Goal: Information Seeking & Learning: Learn about a topic

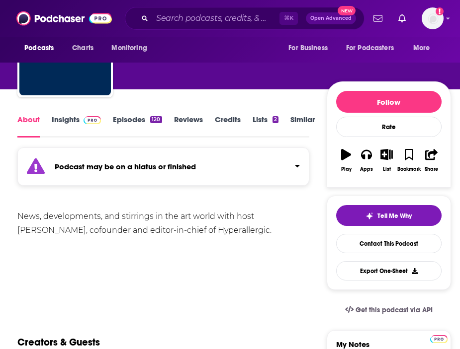
scroll to position [20, 0]
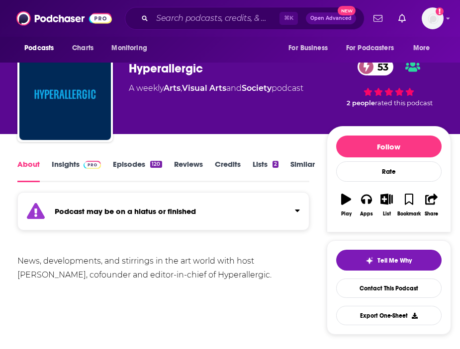
click at [66, 167] on link "Insights" at bounding box center [76, 171] width 49 height 23
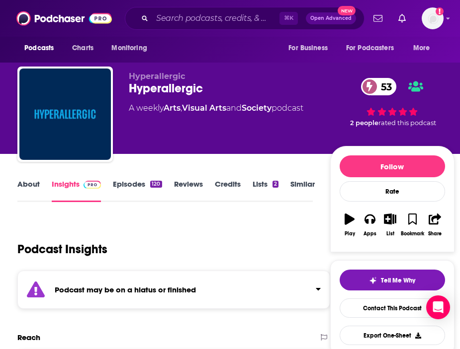
click at [29, 187] on link "About" at bounding box center [28, 190] width 22 height 23
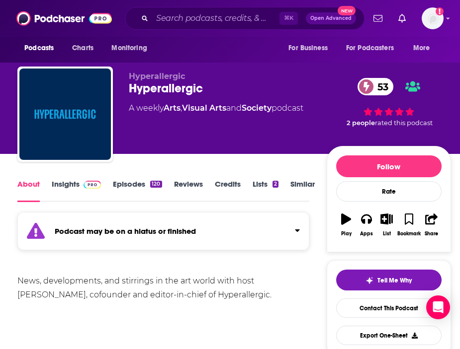
drag, startPoint x: 251, startPoint y: 304, endPoint x: -2, endPoint y: 286, distance: 254.1
click at [0, 286] on html "Podcasts Charts Monitoring ⌘ K Open Advanced New For Business For Podcasters Mo…" at bounding box center [230, 174] width 460 height 349
copy div "News, developments, and stirrings in the art world with host [PERSON_NAME], cof…"
click at [70, 184] on link "Insights" at bounding box center [76, 190] width 49 height 23
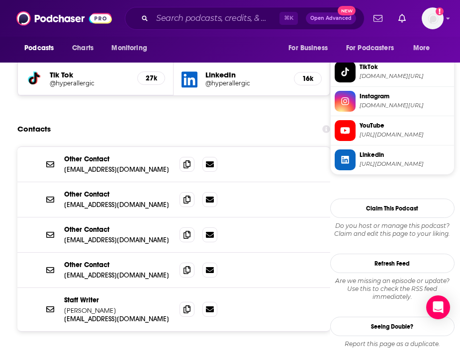
scroll to position [963, 0]
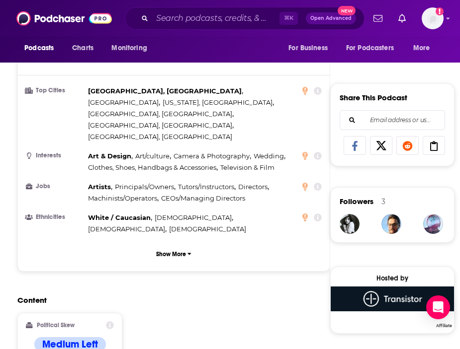
scroll to position [0, 0]
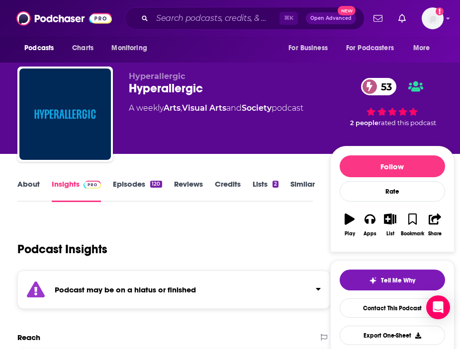
click at [22, 191] on link "About" at bounding box center [28, 190] width 22 height 23
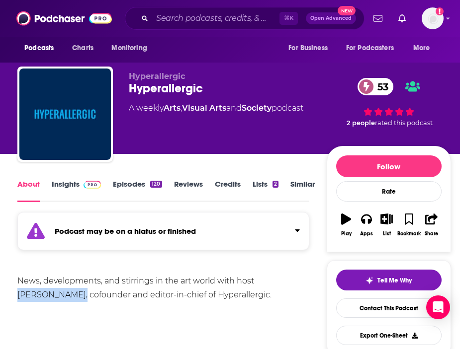
drag, startPoint x: 256, startPoint y: 280, endPoint x: 55, endPoint y: 298, distance: 202.1
click at [55, 298] on div "News, developments, and stirrings in the art world with host [PERSON_NAME], cof…" at bounding box center [163, 288] width 292 height 28
copy div "[PERSON_NAME]"
click at [76, 186] on link "Insights" at bounding box center [76, 190] width 49 height 23
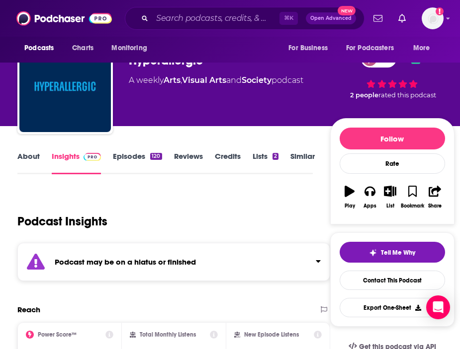
scroll to position [30, 0]
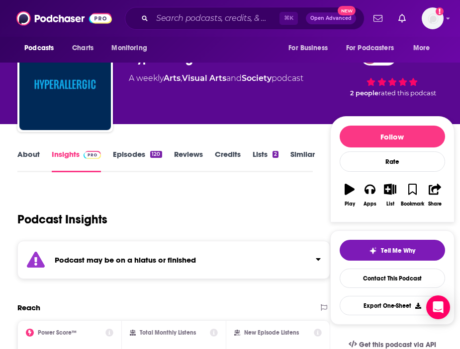
click at [32, 152] on link "About" at bounding box center [28, 161] width 22 height 23
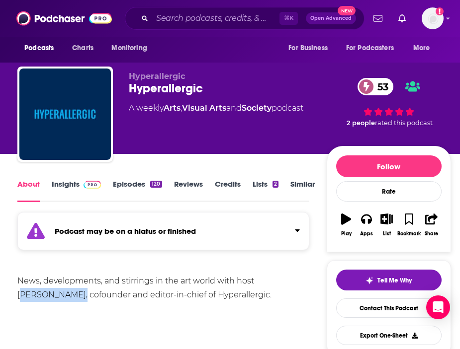
drag, startPoint x: 260, startPoint y: 280, endPoint x: 55, endPoint y: 298, distance: 206.0
click at [55, 298] on div "News, developments, and stirrings in the art world with host [PERSON_NAME], cof…" at bounding box center [163, 288] width 292 height 28
copy div "rag [PERSON_NAME]"
click at [229, 25] on input "Search podcasts, credits, & more..." at bounding box center [215, 18] width 127 height 16
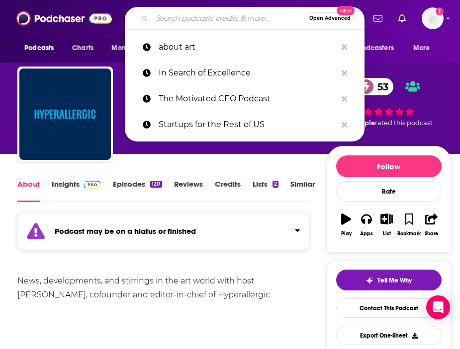
paste input "Gorky’s Grandaughters"
type input "Gorky’s Grandaughters"
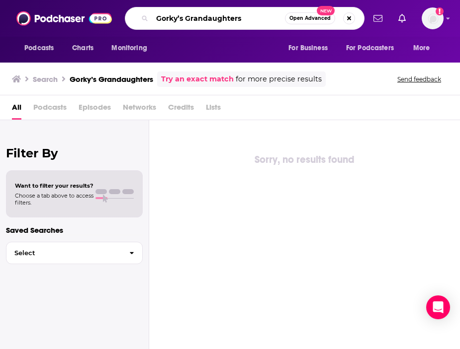
click at [259, 18] on input "Gorky’s Grandaughters" at bounding box center [218, 18] width 133 height 16
click at [350, 20] on button "Search podcasts, credits, & more..." at bounding box center [349, 18] width 12 height 12
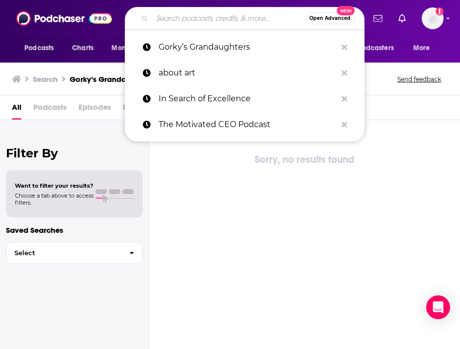
paste input "Magic Praxis"
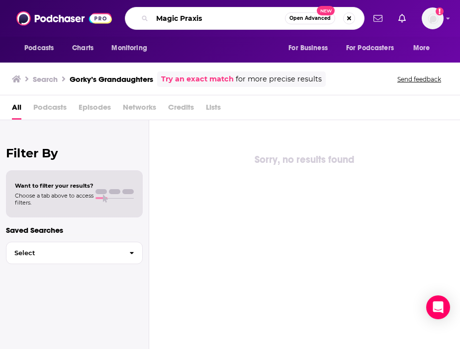
type input "Magic Praxis"
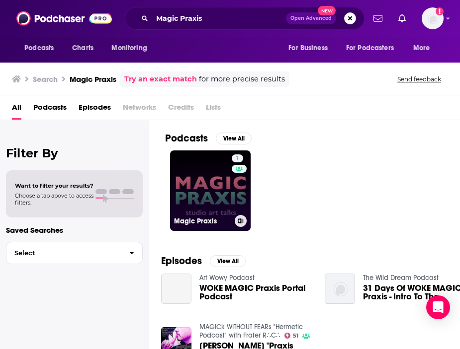
click at [191, 176] on link "1 Magic Praxis" at bounding box center [210, 191] width 81 height 81
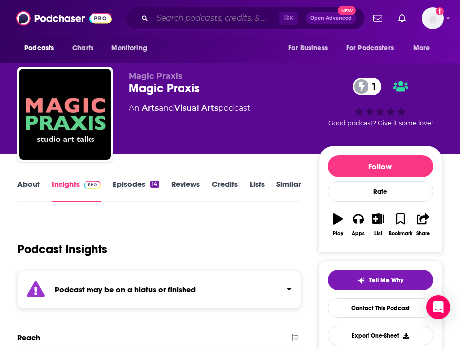
click at [193, 18] on input "Search podcasts, credits, & more..." at bounding box center [215, 18] width 127 height 16
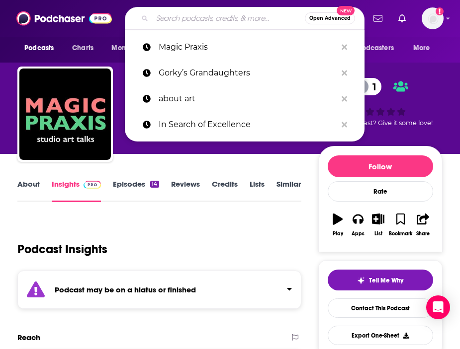
paste input "Me Reading Stuff with [PERSON_NAME] Me Reading Stuff Filmspotting"
type input "Me Reading Stuff with [PERSON_NAME] Me Reading Stuff Filmspotting"
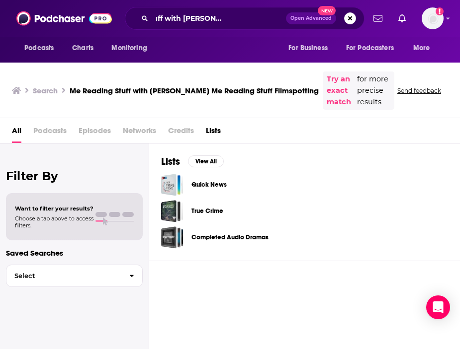
scroll to position [0, 64]
click at [234, 17] on input "Me Reading Stuff with [PERSON_NAME] Me Reading Stuff Filmspotting" at bounding box center [219, 18] width 134 height 16
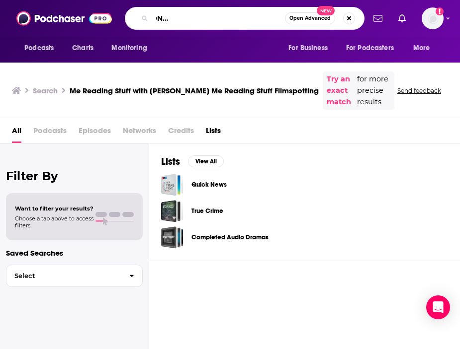
scroll to position [0, 120]
drag, startPoint x: 226, startPoint y: 17, endPoint x: 292, endPoint y: 18, distance: 66.1
click at [292, 18] on div "Me Reading Stuff with [PERSON_NAME] Me Reading Stuff Filmspotting Open Advanced…" at bounding box center [245, 18] width 240 height 23
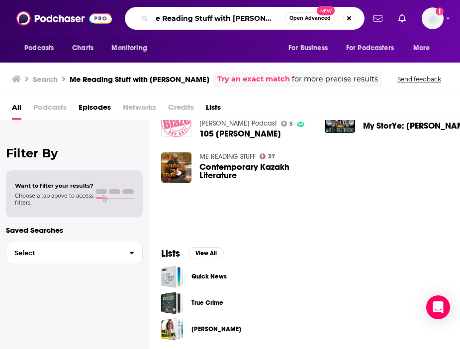
scroll to position [0, 8]
drag, startPoint x: 213, startPoint y: 18, endPoint x: 296, endPoint y: 22, distance: 83.6
click at [297, 23] on div "Me Reading Stuff with [PERSON_NAME] Open Advanced New" at bounding box center [245, 18] width 240 height 23
type input "Me Reading Stuff"
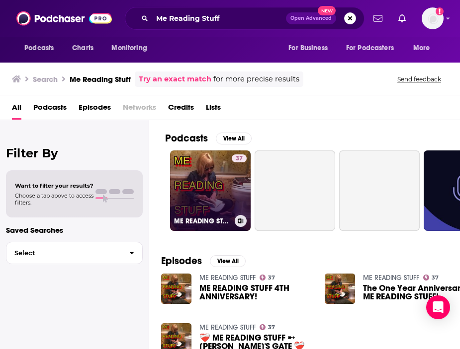
click at [206, 182] on link "37 ME READING STUFF" at bounding box center [210, 191] width 81 height 81
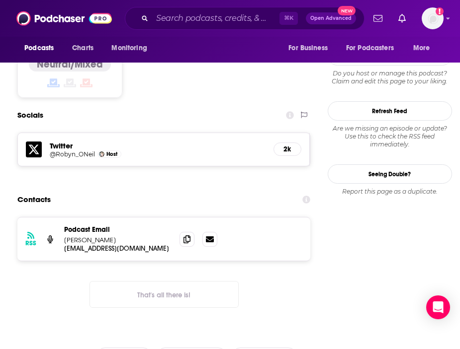
scroll to position [795, 0]
click at [192, 232] on span at bounding box center [186, 239] width 15 height 15
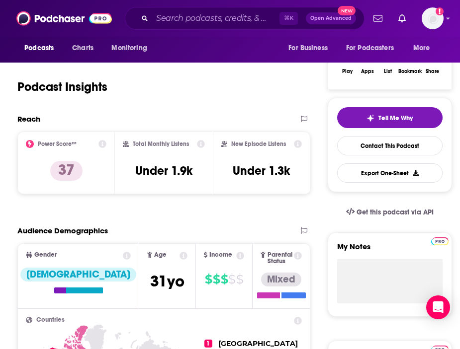
scroll to position [0, 0]
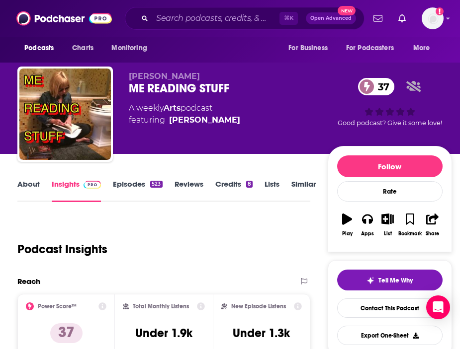
click at [25, 185] on link "About" at bounding box center [28, 190] width 22 height 23
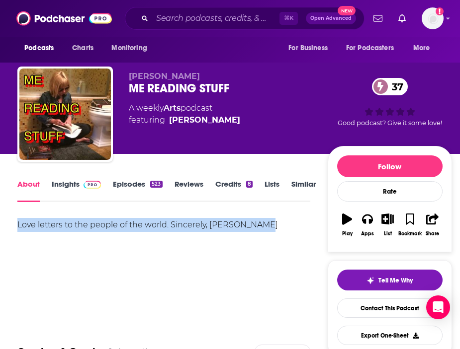
drag, startPoint x: 280, startPoint y: 228, endPoint x: -1, endPoint y: 225, distance: 281.8
click at [0, 225] on html "Podcasts Charts Monitoring ⌘ K Open Advanced New For Business For Podcasters Mo…" at bounding box center [230, 174] width 460 height 349
copy div "Love letters to the people of the world. Sincerely, [PERSON_NAME]"
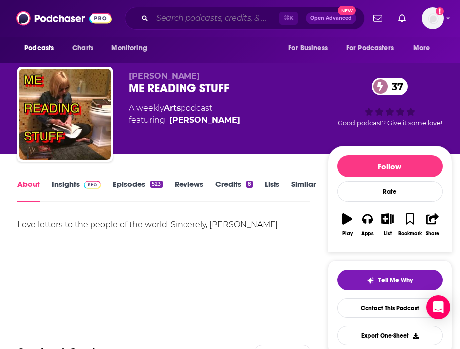
click at [234, 17] on input "Search podcasts, credits, & more..." at bounding box center [215, 18] width 127 height 16
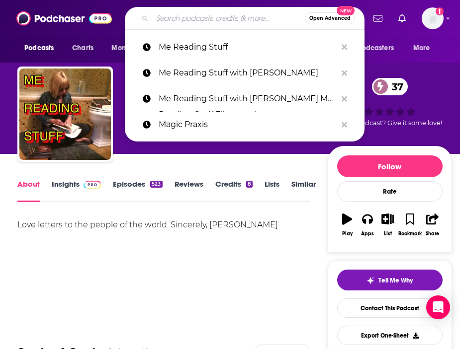
paste input "Explain Me"
type input "Explain Me"
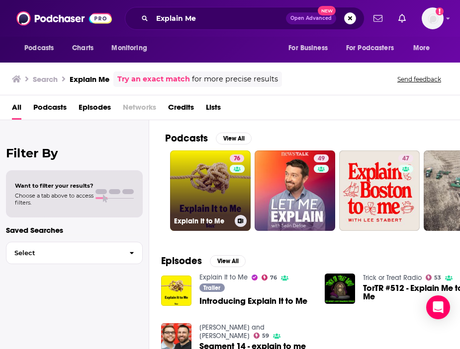
click at [209, 200] on link "76 Explain It to Me" at bounding box center [210, 191] width 81 height 81
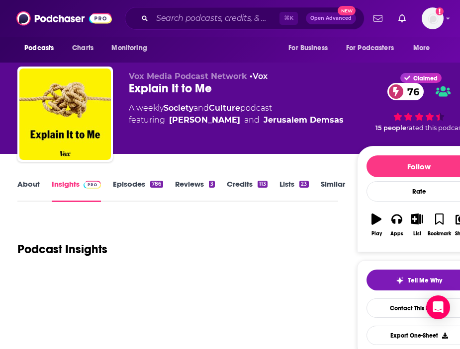
click at [38, 190] on link "About" at bounding box center [28, 190] width 22 height 23
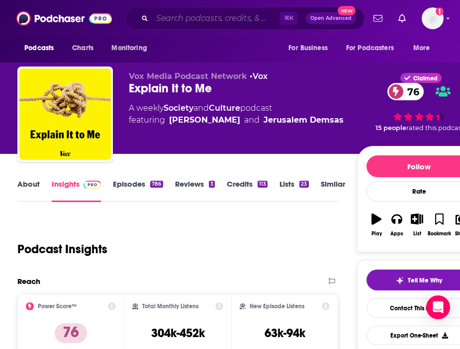
click at [189, 20] on input "Search podcasts, credits, & more..." at bounding box center [215, 18] width 127 height 16
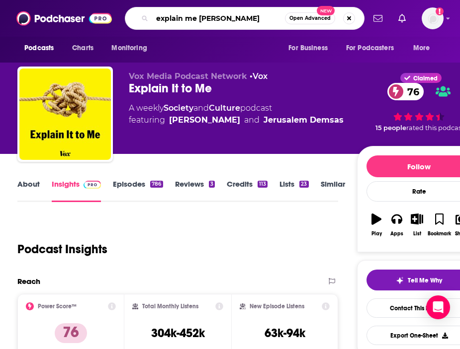
type input "explain me [PERSON_NAME]"
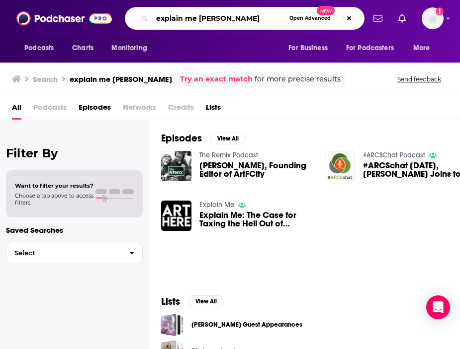
drag, startPoint x: 199, startPoint y: 18, endPoint x: 115, endPoint y: 5, distance: 85.5
click at [115, 5] on div "Podcasts Charts Monitoring explain me [PERSON_NAME] Open Advanced New For Busin…" at bounding box center [230, 18] width 460 height 37
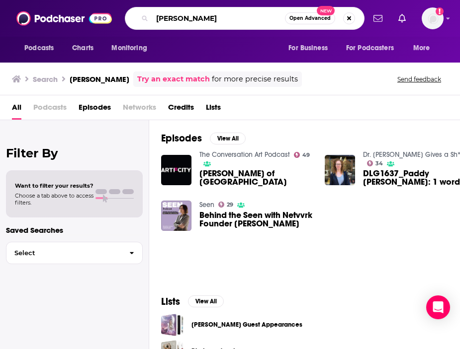
drag, startPoint x: 229, startPoint y: 20, endPoint x: 74, endPoint y: 19, distance: 154.6
click at [74, 19] on div "Podcasts Charts Monitoring [PERSON_NAME] Open Advanced New For Business For Pod…" at bounding box center [230, 18] width 460 height 37
type input "the art problems"
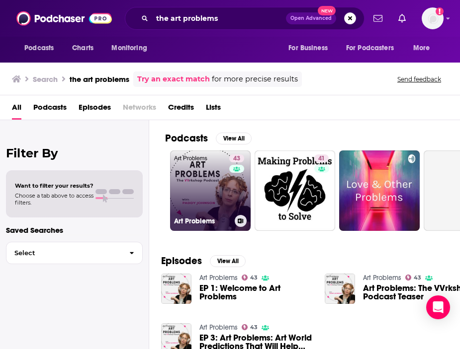
click at [219, 176] on link "43 Art Problems" at bounding box center [210, 191] width 81 height 81
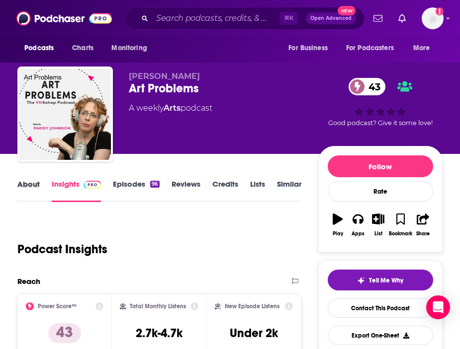
click at [40, 191] on div "About" at bounding box center [34, 190] width 34 height 23
click at [21, 183] on link "About" at bounding box center [28, 190] width 22 height 23
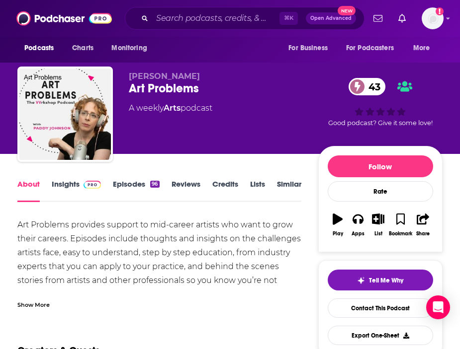
click at [33, 283] on div "Art Problems provides support to mid-career artists who want to grow their care…" at bounding box center [158, 259] width 283 height 83
click at [36, 300] on div "Show More" at bounding box center [33, 304] width 32 height 9
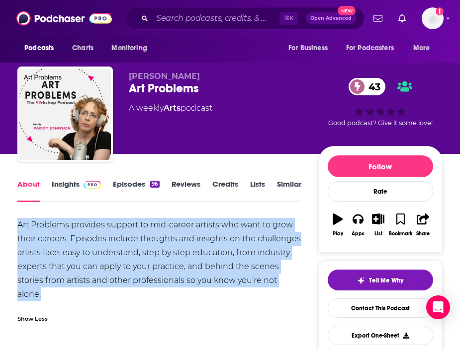
drag, startPoint x: 155, startPoint y: 295, endPoint x: 5, endPoint y: 230, distance: 163.2
copy div "Art Problems provides support to mid-career artists who want to grow their care…"
click at [65, 183] on link "Insights" at bounding box center [76, 190] width 49 height 23
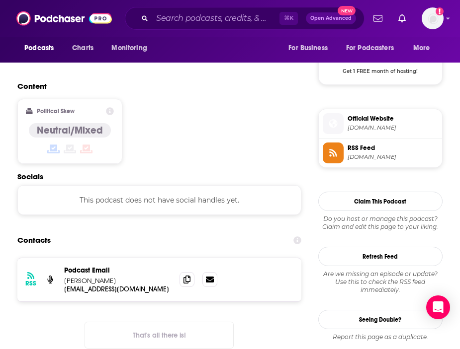
scroll to position [813, 0]
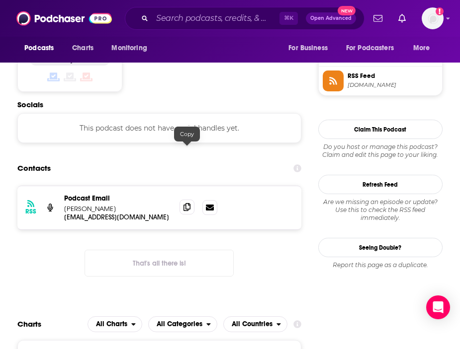
click at [191, 200] on span at bounding box center [186, 207] width 15 height 15
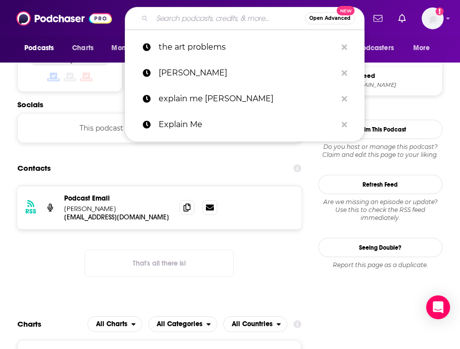
click at [161, 13] on input "Search podcasts, credits, & more..." at bounding box center [228, 18] width 153 height 16
paste input "Artists Helping Artists"
type input "Artists Helping Artists"
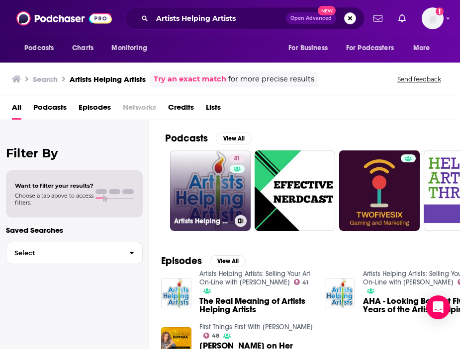
click at [196, 173] on link "41 Artists Helping Artists: Selling Your Art On-Line with [PERSON_NAME]" at bounding box center [210, 191] width 81 height 81
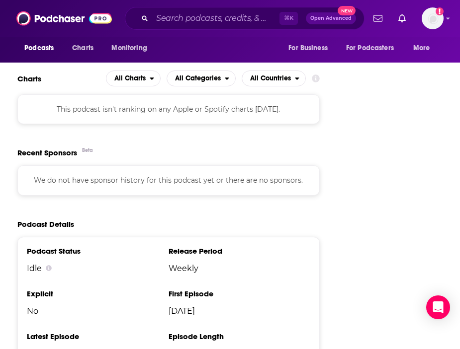
scroll to position [1338, 0]
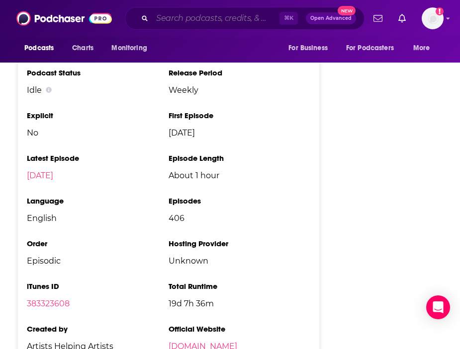
click at [213, 15] on input "Search podcasts, credits, & more..." at bounding box center [215, 18] width 127 height 16
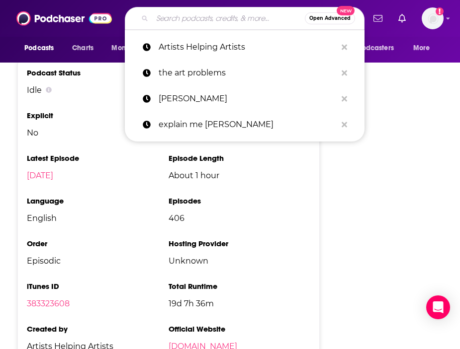
paste input "Art Curious"
type input "Art Curious"
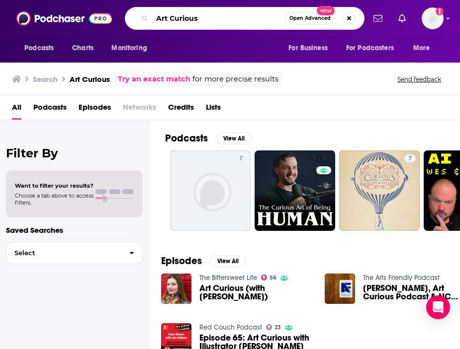
click at [224, 22] on input "Art Curious" at bounding box center [218, 18] width 133 height 16
click at [171, 18] on input "Art Curious" at bounding box center [218, 18] width 133 height 16
type input "ArtCurious"
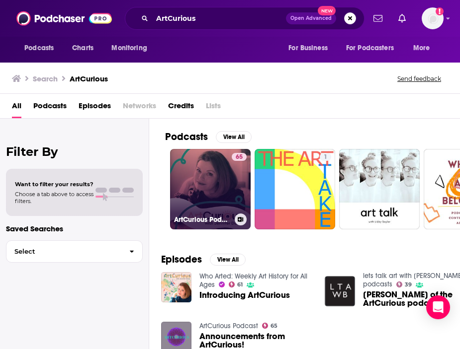
click at [205, 191] on link "65 ArtCurious Podcast" at bounding box center [210, 189] width 81 height 81
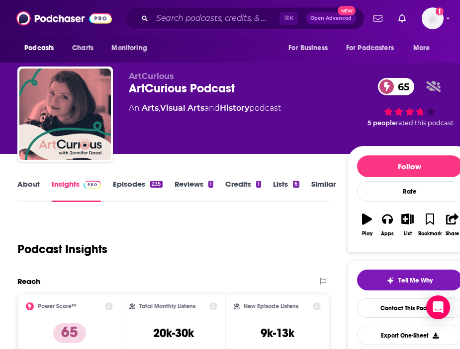
click at [31, 181] on link "About" at bounding box center [28, 190] width 22 height 23
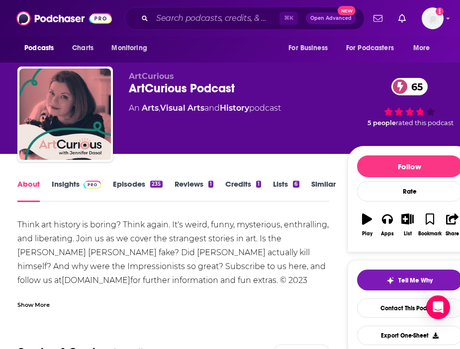
click at [34, 297] on div "Show More" at bounding box center [173, 301] width 312 height 17
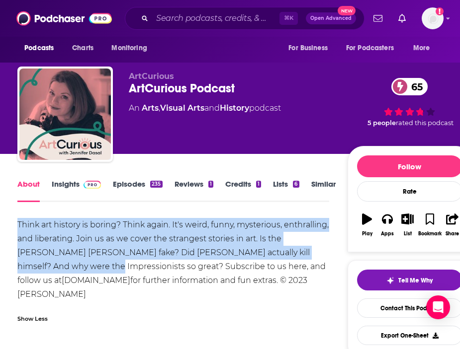
drag, startPoint x: 20, startPoint y: 217, endPoint x: 104, endPoint y: 263, distance: 96.3
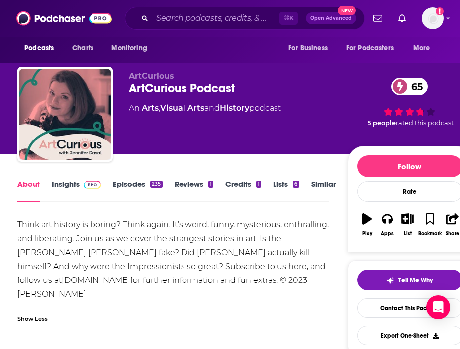
click at [116, 266] on div "Think art history is boring? Think again. It's weird, funny, mysterious, enthra…" at bounding box center [173, 259] width 312 height 83
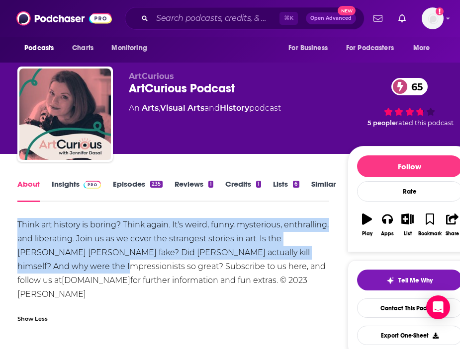
drag, startPoint x: 110, startPoint y: 265, endPoint x: -1, endPoint y: 221, distance: 119.8
click at [0, 221] on html "Podcasts Charts Monitoring ⌘ K Open Advanced New For Business For Podcasters Mo…" at bounding box center [230, 174] width 460 height 349
copy div "Think art history is boring? Think again. It's weird, funny, mysterious, enthra…"
click at [59, 188] on link "Insights" at bounding box center [76, 190] width 49 height 23
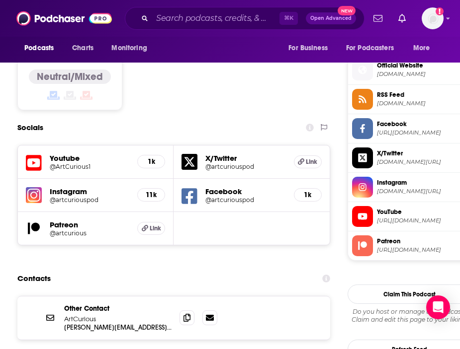
scroll to position [753, 0]
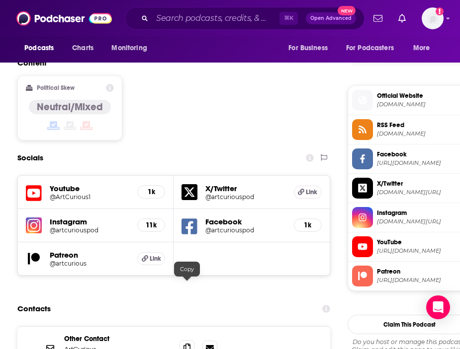
click at [189, 344] on icon at bounding box center [186, 348] width 7 height 8
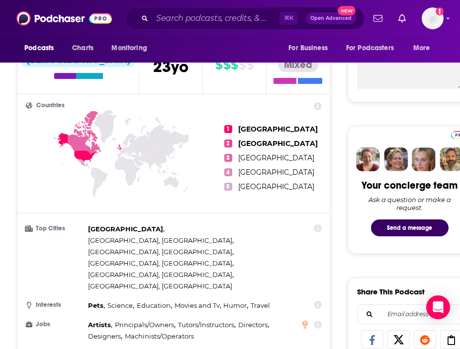
scroll to position [0, 0]
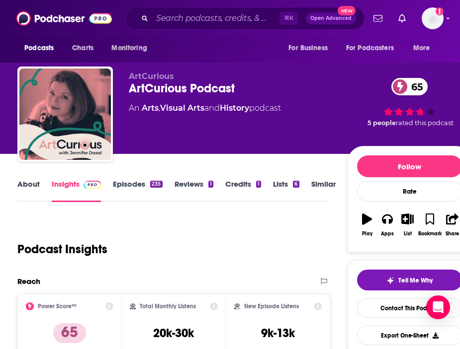
click at [30, 187] on link "About" at bounding box center [28, 190] width 22 height 23
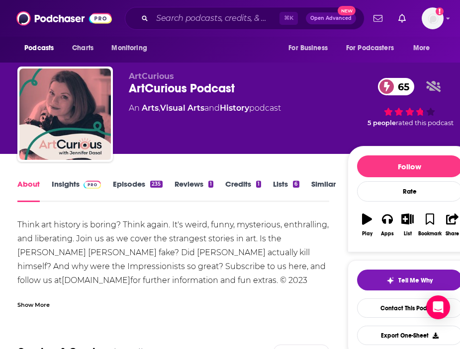
click at [42, 304] on div "Show More" at bounding box center [33, 304] width 32 height 9
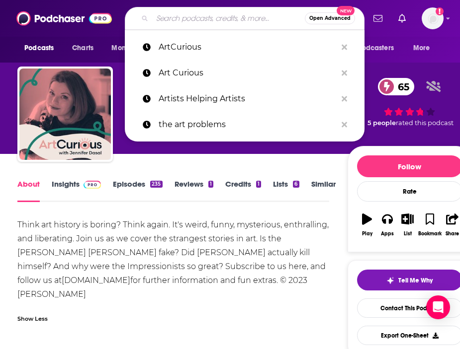
click at [206, 16] on input "Search podcasts, credits, & more..." at bounding box center [228, 18] width 153 height 16
paste input "Lens Work"
type input "Lens Work"
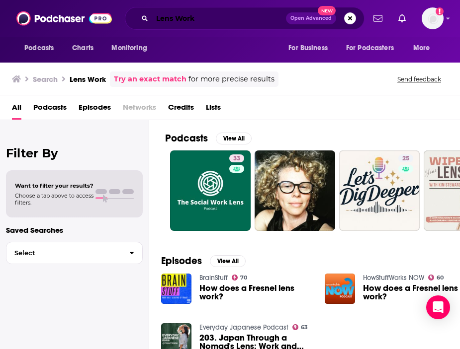
click at [214, 20] on input "Lens Work" at bounding box center [219, 18] width 134 height 16
click at [176, 18] on input "Lens Work" at bounding box center [219, 18] width 134 height 16
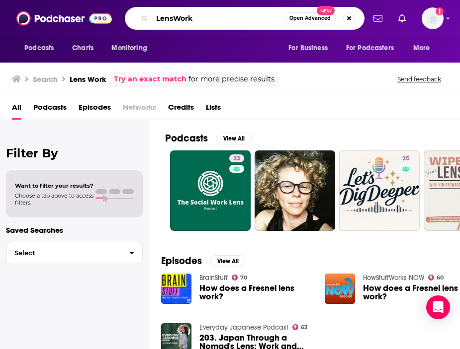
type input "LensWork"
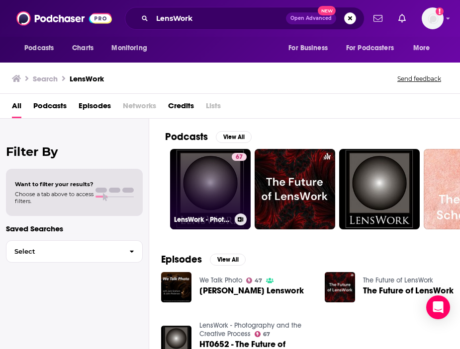
click at [217, 192] on link "67 LensWork - Photography and the Creative Process" at bounding box center [210, 189] width 81 height 81
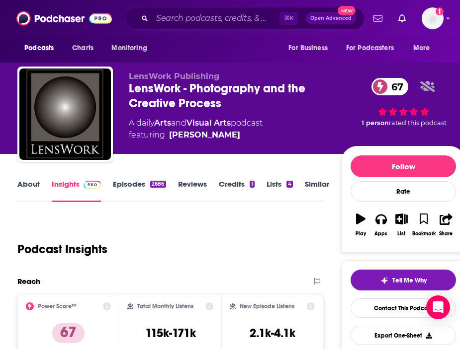
scroll to position [1, 0]
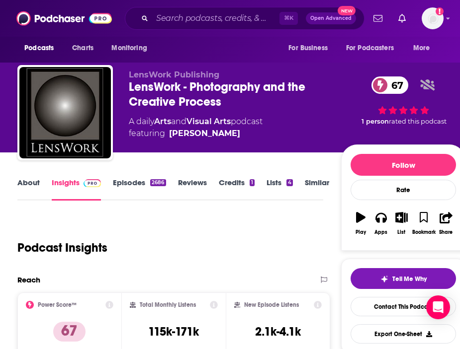
click at [30, 179] on link "About" at bounding box center [28, 189] width 22 height 23
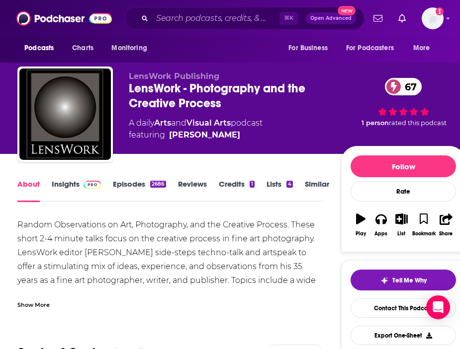
click at [48, 309] on div "Show More" at bounding box center [33, 304] width 32 height 9
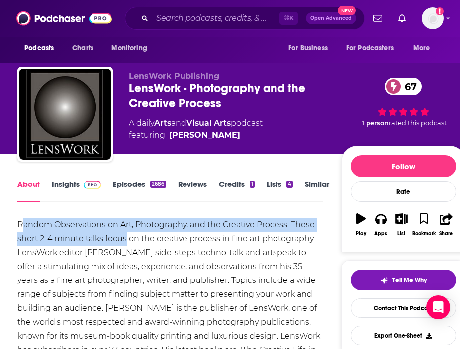
drag, startPoint x: 25, startPoint y: 219, endPoint x: 126, endPoint y: 245, distance: 104.2
click at [126, 245] on div "Random Observations on Art, Photography, and the Creative Process. These short …" at bounding box center [170, 294] width 306 height 153
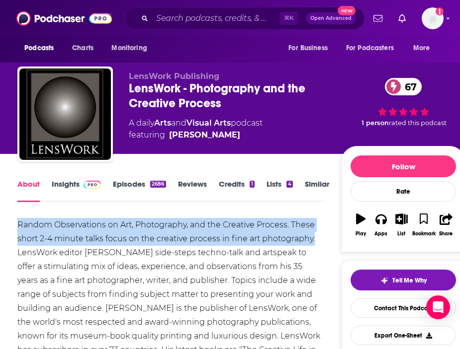
drag, startPoint x: 7, startPoint y: 220, endPoint x: 321, endPoint y: 243, distance: 314.5
copy div "Random Observations on Art, Photography, and the Creative Process. These short …"
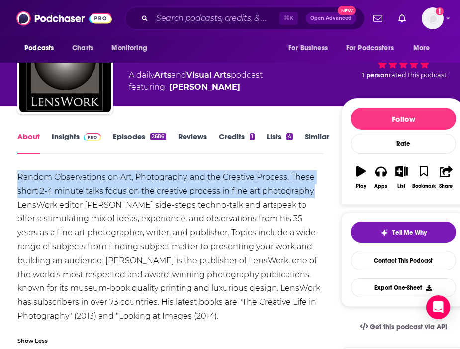
copy div "Random Observations on Art, Photography, and the Creative Process. These short …"
click at [65, 140] on link "Insights" at bounding box center [76, 143] width 49 height 23
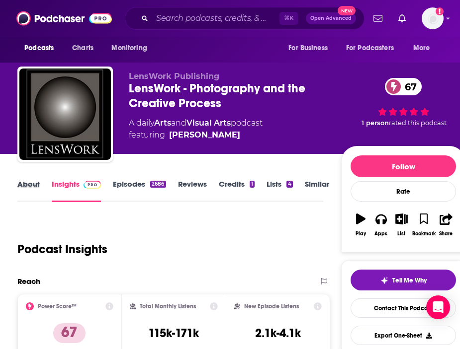
click at [42, 189] on div "About" at bounding box center [34, 190] width 34 height 23
click at [22, 185] on link "About" at bounding box center [28, 190] width 22 height 23
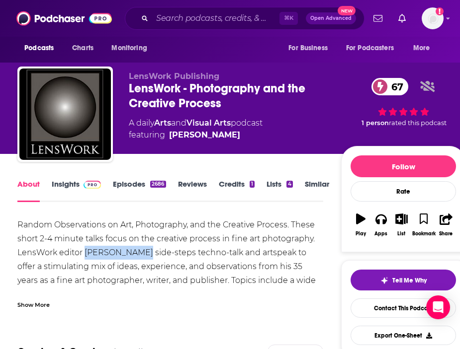
drag, startPoint x: 86, startPoint y: 252, endPoint x: 142, endPoint y: 253, distance: 55.7
click at [142, 253] on div "Random Observations on Art, Photography, and the Creative Process. These short …" at bounding box center [170, 294] width 306 height 153
copy div "[PERSON_NAME]"
click at [76, 184] on link "Insights" at bounding box center [76, 190] width 49 height 23
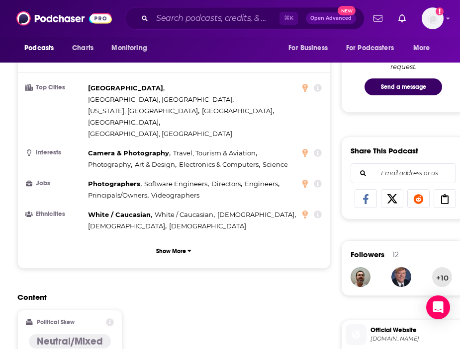
scroll to position [902, 0]
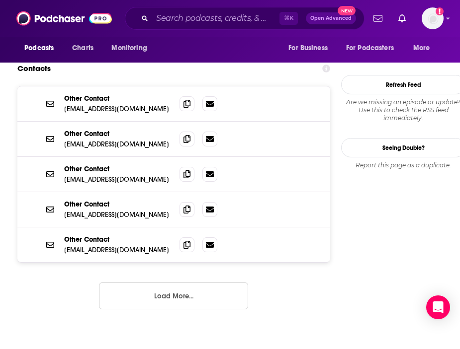
click at [140, 283] on button "Load More..." at bounding box center [173, 296] width 149 height 27
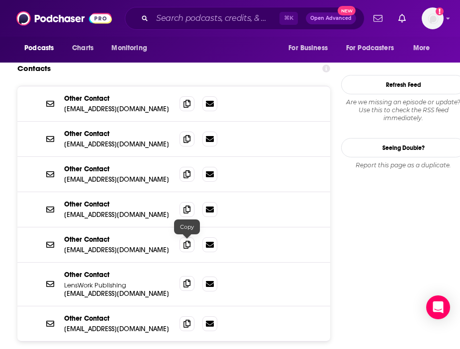
click at [182, 276] on span at bounding box center [186, 283] width 15 height 15
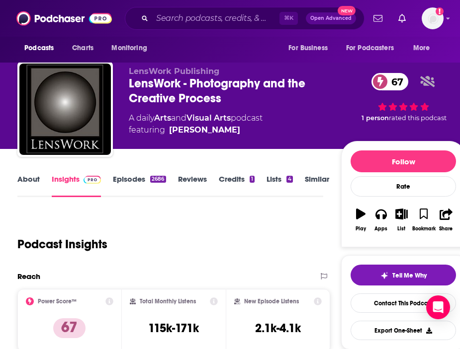
scroll to position [0, 0]
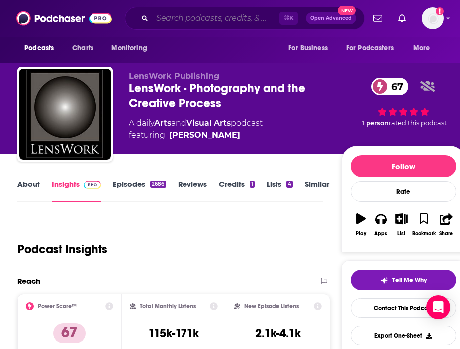
click at [232, 16] on input "Search podcasts, credits, & more..." at bounding box center [215, 18] width 127 height 16
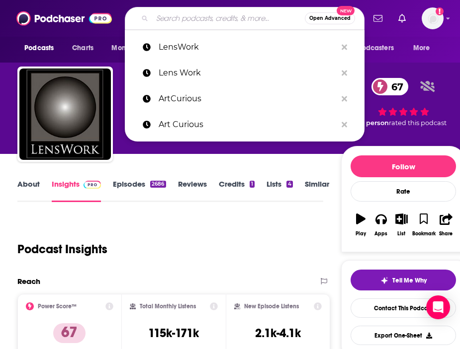
paste input "Sound and Vision"
type input "Sound and Vision"
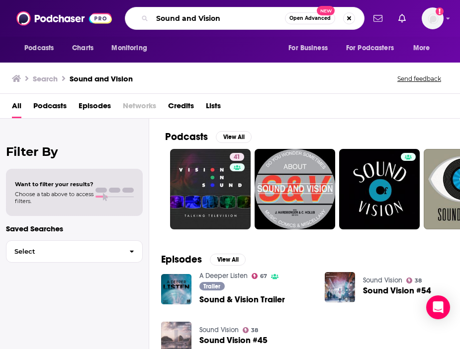
drag, startPoint x: 231, startPoint y: 17, endPoint x: 95, endPoint y: 8, distance: 135.5
click at [95, 9] on div "Podcasts Charts Monitoring Sound and Vision Open Advanced New For Business For …" at bounding box center [230, 18] width 460 height 37
type input "[PERSON_NAME]"
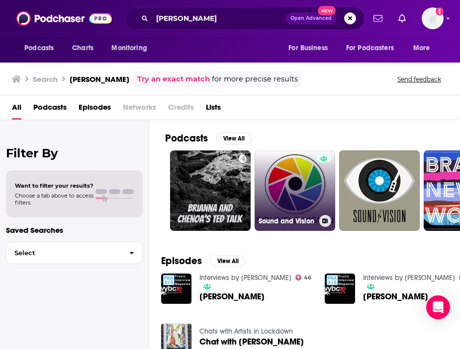
click at [264, 168] on link "Sound and Vision" at bounding box center [294, 191] width 81 height 81
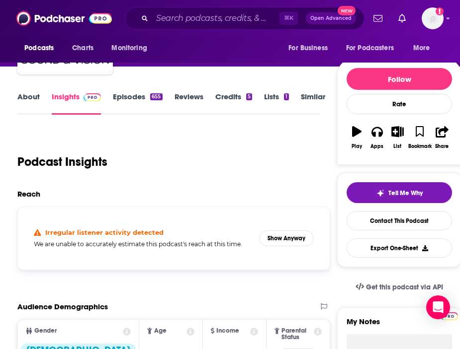
scroll to position [89, 0]
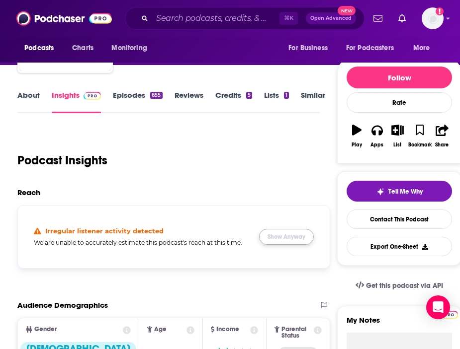
click at [271, 234] on button "Show Anyway" at bounding box center [286, 237] width 55 height 16
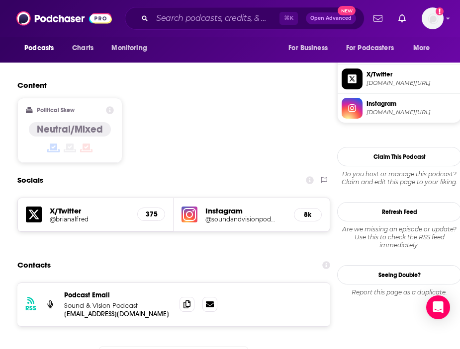
scroll to position [767, 0]
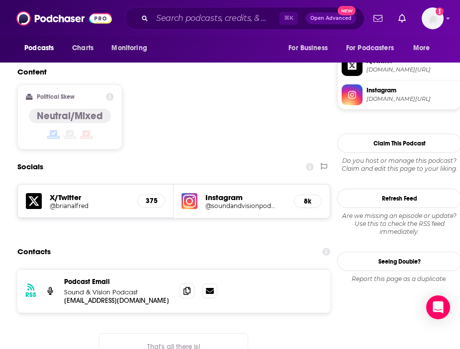
click at [198, 284] on div at bounding box center [198, 291] width 38 height 15
click at [188, 287] on icon at bounding box center [186, 291] width 7 height 8
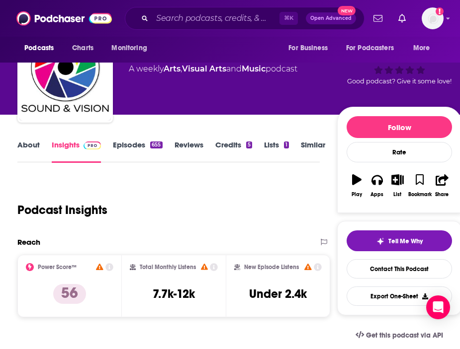
scroll to position [0, 0]
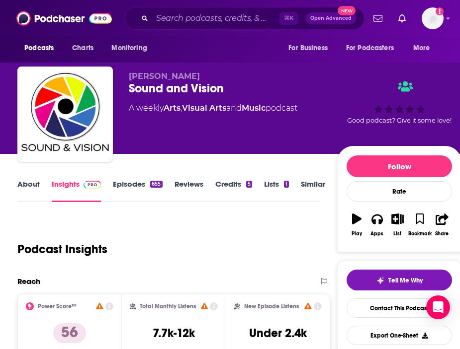
click at [33, 184] on link "About" at bounding box center [28, 190] width 22 height 23
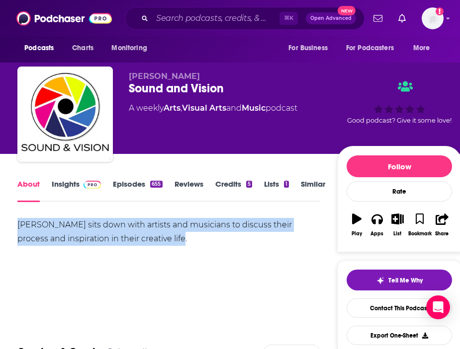
drag, startPoint x: 160, startPoint y: 245, endPoint x: -2, endPoint y: 221, distance: 163.4
click at [0, 221] on html "Podcasts Charts Monitoring ⌘ K Open Advanced New For Business For Podcasters Mo…" at bounding box center [230, 174] width 460 height 349
copy div "[PERSON_NAME] sits down with artists and musicians to discuss their process and…"
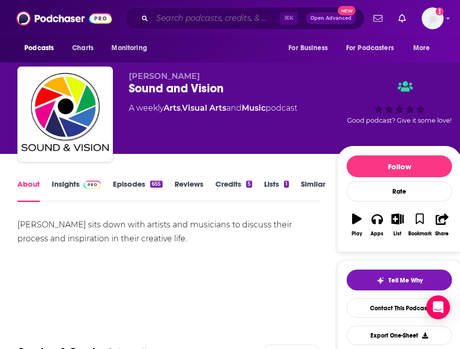
click at [189, 21] on input "Search podcasts, credits, & more..." at bounding box center [215, 18] width 127 height 16
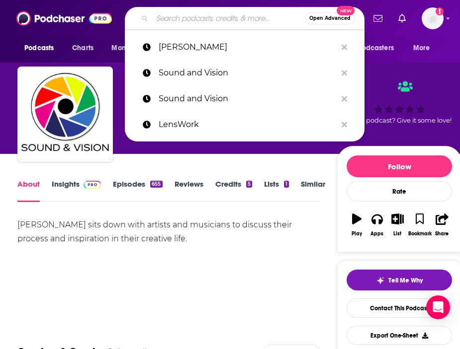
paste input "The Conversation"
type input "The Conversation"
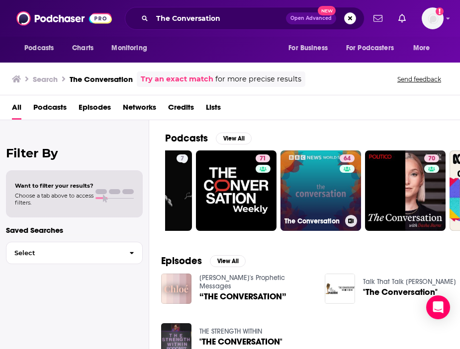
click at [306, 180] on link "64 The Conversation" at bounding box center [320, 191] width 81 height 81
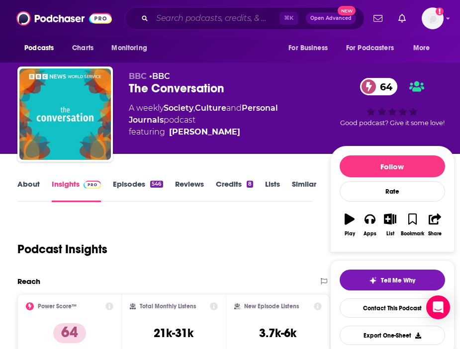
click at [190, 20] on input "Search podcasts, credits, & more..." at bounding box center [215, 18] width 127 height 16
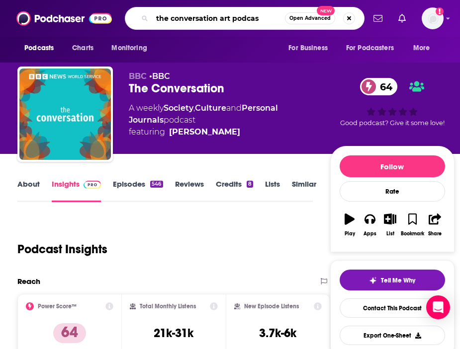
type input "the conversation art podcast"
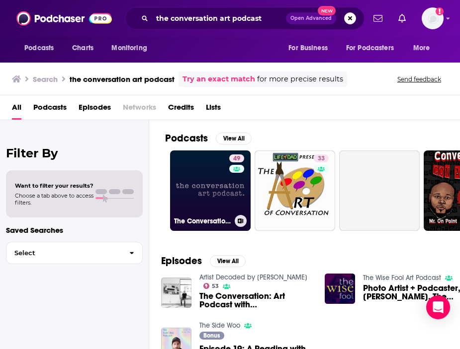
click at [221, 197] on link "49 The Conversation Art Podcast" at bounding box center [210, 191] width 81 height 81
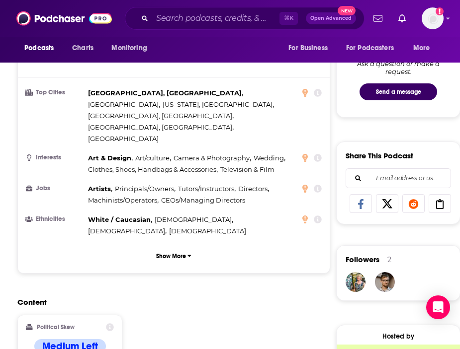
scroll to position [814, 0]
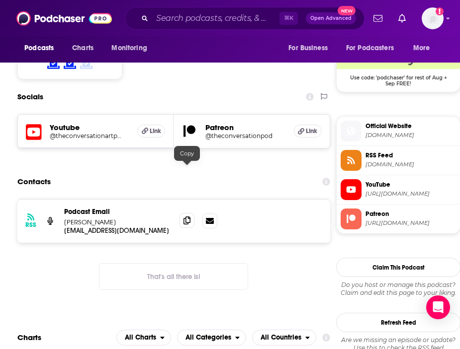
click at [185, 217] on icon at bounding box center [186, 221] width 7 height 8
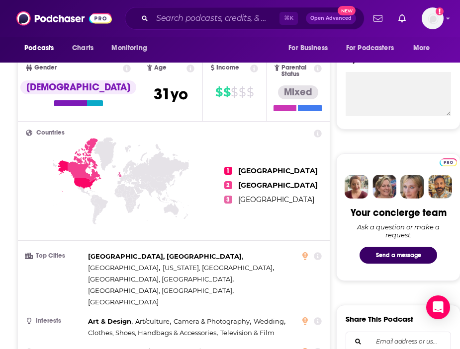
scroll to position [0, 0]
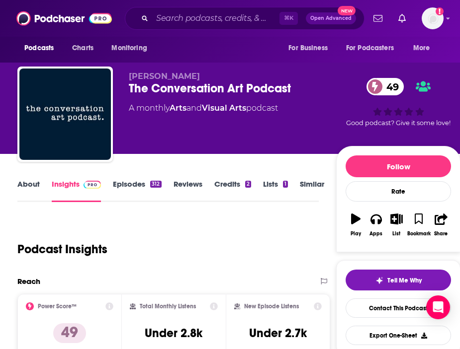
click at [32, 187] on link "About" at bounding box center [28, 190] width 22 height 23
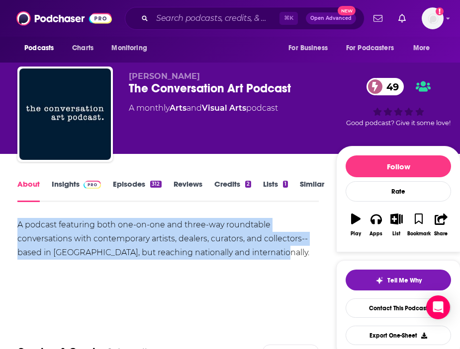
drag, startPoint x: 279, startPoint y: 256, endPoint x: 16, endPoint y: 218, distance: 265.6
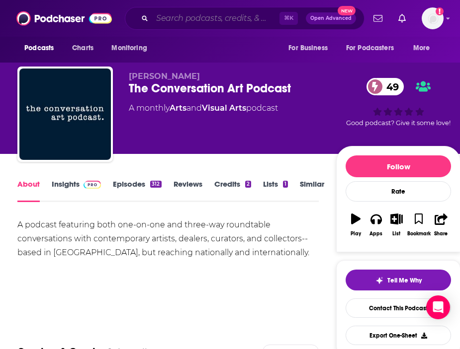
click at [201, 18] on input "Search podcasts, credits, & more..." at bounding box center [215, 18] width 127 height 16
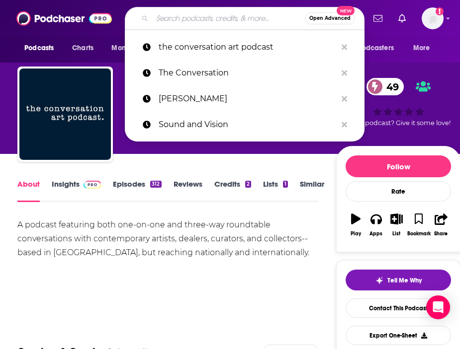
paste input "A Piece of Work"
type input "A Piece of Work"
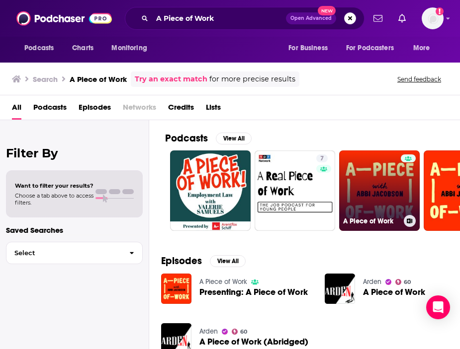
click at [353, 192] on link "A Piece of Work" at bounding box center [379, 191] width 81 height 81
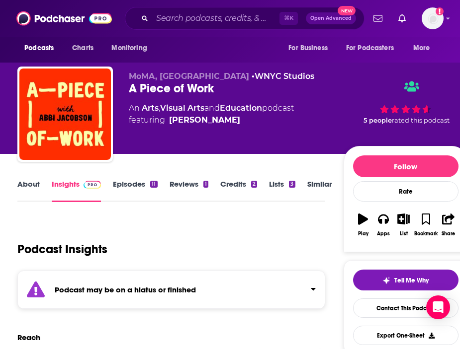
click at [27, 192] on link "About" at bounding box center [28, 190] width 22 height 23
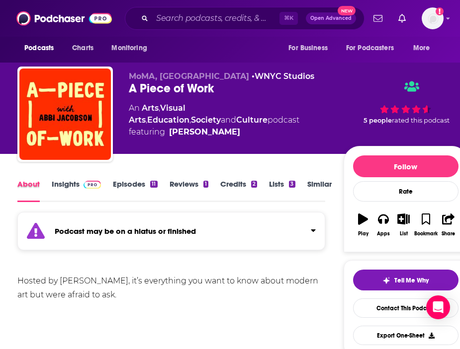
click at [50, 185] on div "About" at bounding box center [34, 190] width 34 height 23
click at [74, 186] on link "Insights" at bounding box center [76, 190] width 49 height 23
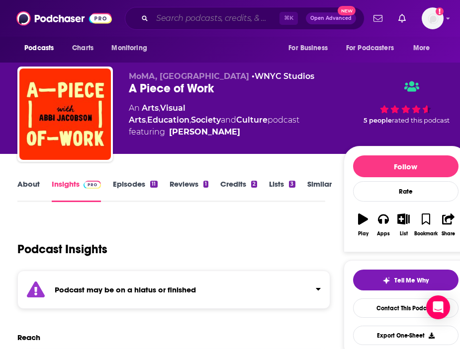
click at [206, 17] on input "Search podcasts, credits, & more..." at bounding box center [215, 18] width 127 height 16
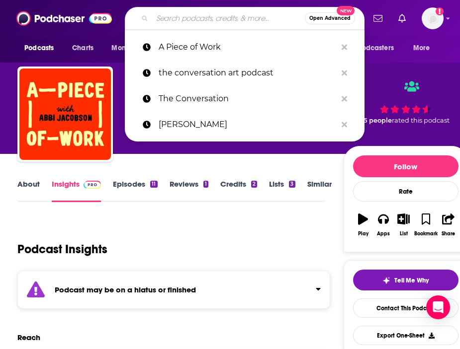
paste input "Artist Decoded"
type input "Artist Decoded"
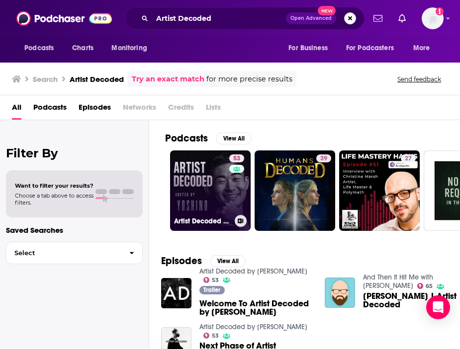
click at [222, 174] on link "53 Artist Decoded by [PERSON_NAME]" at bounding box center [210, 191] width 81 height 81
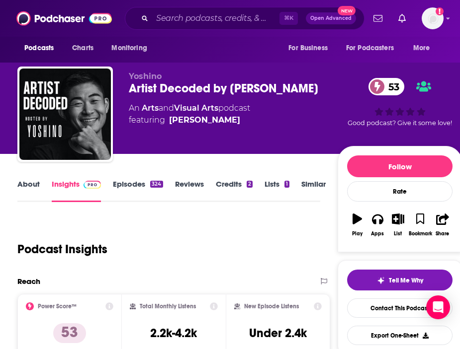
click at [38, 187] on link "About" at bounding box center [28, 190] width 22 height 23
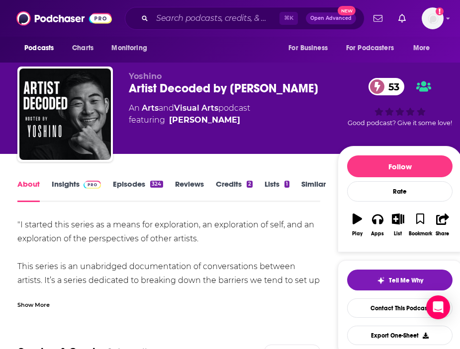
click at [46, 303] on div "Show More" at bounding box center [33, 304] width 32 height 9
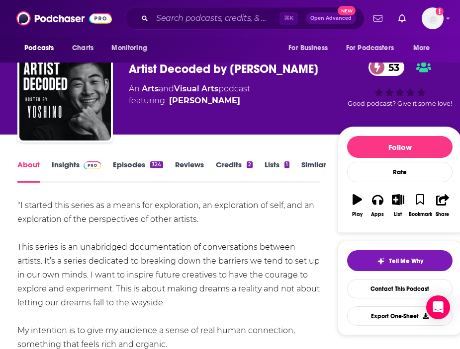
scroll to position [22, 0]
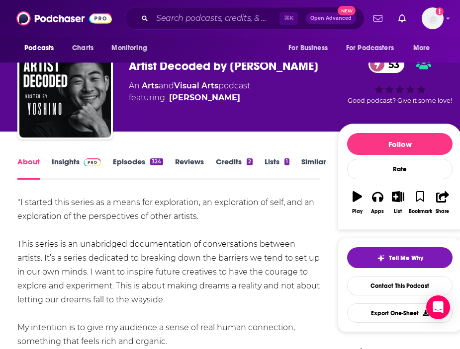
drag, startPoint x: 183, startPoint y: 301, endPoint x: 19, endPoint y: 248, distance: 172.1
click at [19, 248] on div ""I started this series as a means for exploration, an exploration of self, and …" at bounding box center [168, 321] width 302 height 250
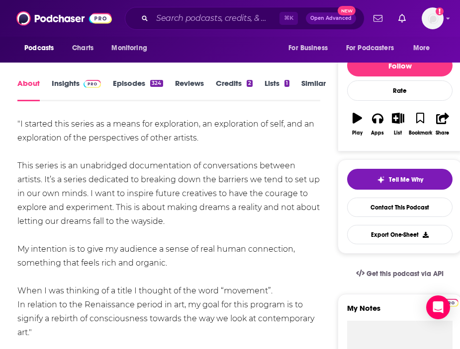
scroll to position [100, 0]
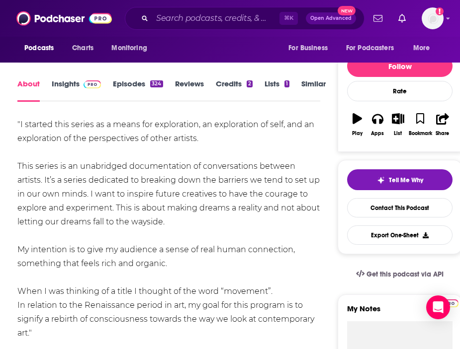
click at [80, 83] on span at bounding box center [90, 83] width 21 height 9
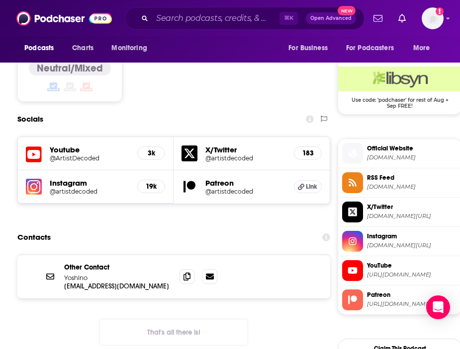
scroll to position [812, 0]
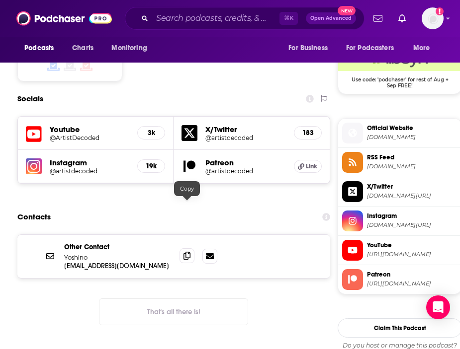
click at [189, 252] on icon at bounding box center [186, 256] width 7 height 8
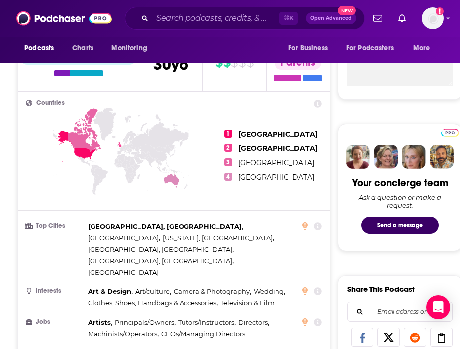
scroll to position [0, 0]
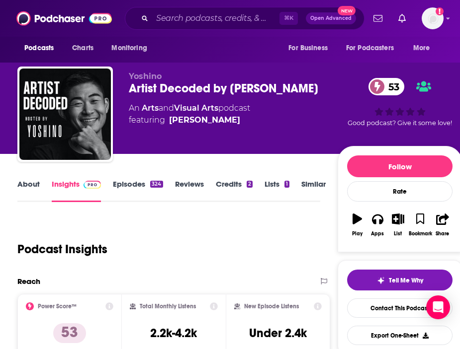
click at [38, 190] on link "About" at bounding box center [28, 190] width 22 height 23
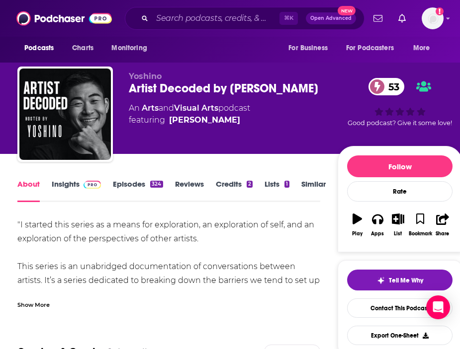
click at [43, 301] on div "Show More" at bounding box center [33, 304] width 32 height 9
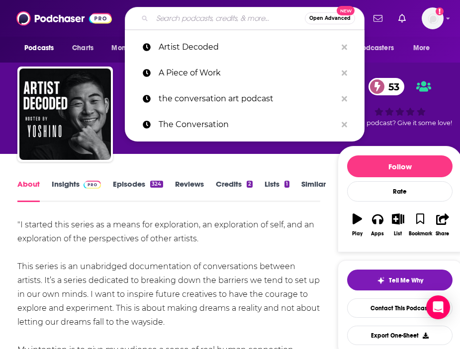
click at [245, 20] on input "Search podcasts, credits, & more..." at bounding box center [228, 18] width 153 height 16
paste input "Beyond the Studio"
type input "Beyond the Studio"
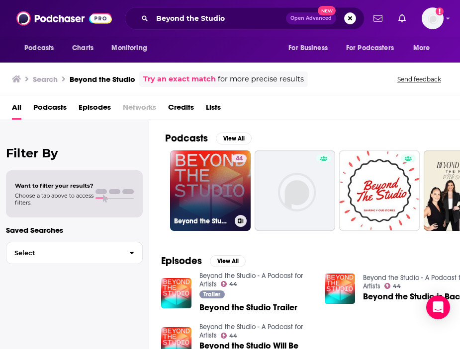
click at [211, 184] on link "44 Beyond the Studio - A Podcast for Artists" at bounding box center [210, 191] width 81 height 81
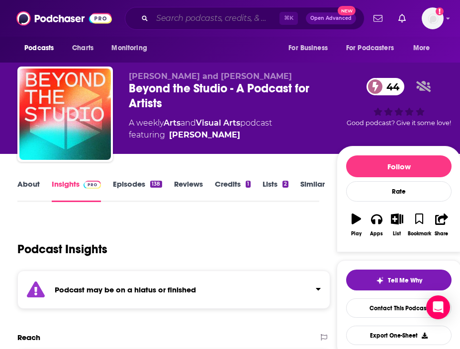
click at [185, 16] on input "Search podcasts, credits, & more..." at bounding box center [215, 18] width 127 height 16
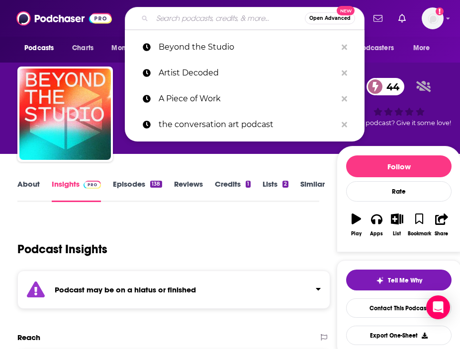
click at [185, 16] on input "Search podcasts, credits, & more..." at bounding box center [228, 18] width 153 height 16
paste input "The Jealous Curator"
type input "The Jealous Curator"
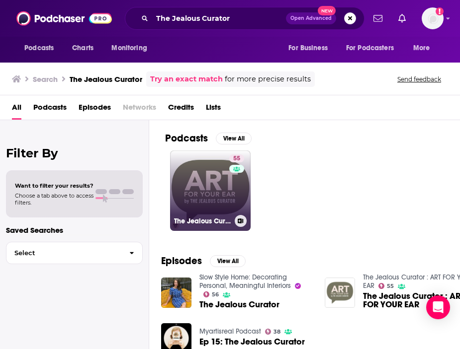
click at [218, 179] on link "55 The Jealous Curator : ART FOR YOUR EAR" at bounding box center [210, 191] width 81 height 81
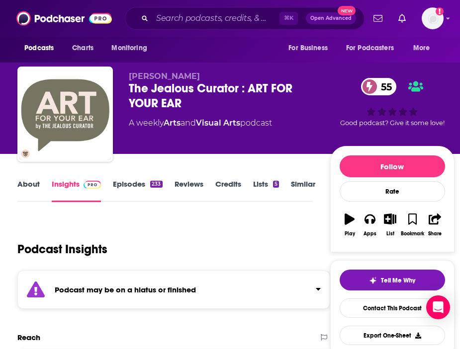
click at [27, 185] on link "About" at bounding box center [28, 190] width 22 height 23
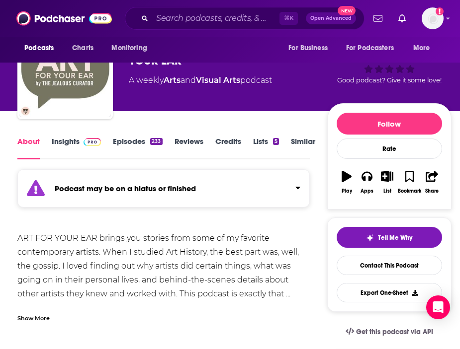
scroll to position [42, 0]
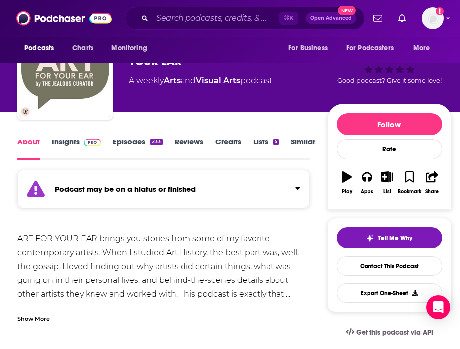
click at [29, 321] on div "Show More" at bounding box center [33, 318] width 32 height 9
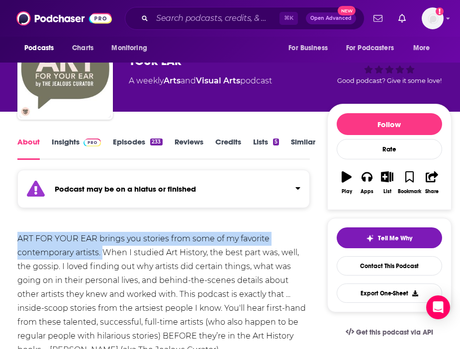
drag, startPoint x: 17, startPoint y: 232, endPoint x: 103, endPoint y: 256, distance: 89.4
click at [103, 256] on div "ART FOR YOUR EAR brings you stories from some of my favorite contemporary artis…" at bounding box center [163, 294] width 292 height 125
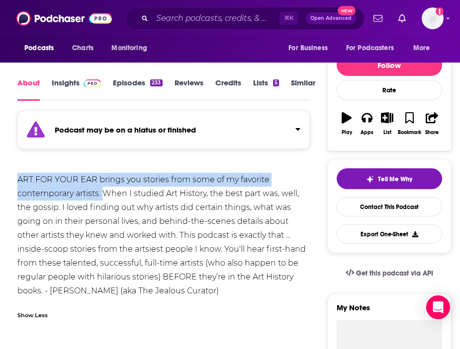
scroll to position [102, 0]
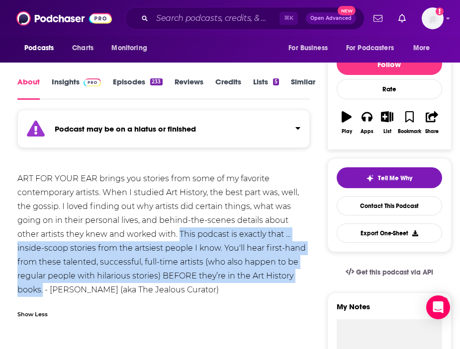
drag, startPoint x: 182, startPoint y: 236, endPoint x: 43, endPoint y: 293, distance: 150.0
click at [43, 293] on div "ART FOR YOUR EAR brings you stories from some of my favorite contemporary artis…" at bounding box center [163, 234] width 292 height 125
click at [63, 89] on link "Insights" at bounding box center [76, 88] width 49 height 23
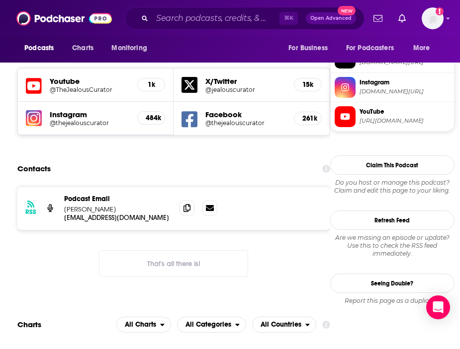
scroll to position [972, 0]
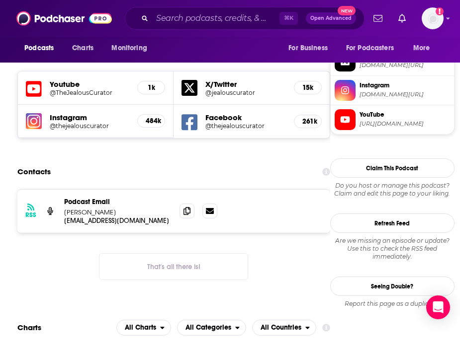
click at [178, 190] on div "RSS Podcast Email [PERSON_NAME] [EMAIL_ADDRESS][DOMAIN_NAME] [EMAIL_ADDRESS][DO…" at bounding box center [173, 211] width 313 height 43
click at [184, 207] on icon at bounding box center [186, 211] width 7 height 8
click at [214, 16] on input "Search podcasts, credits, & more..." at bounding box center [215, 18] width 127 height 16
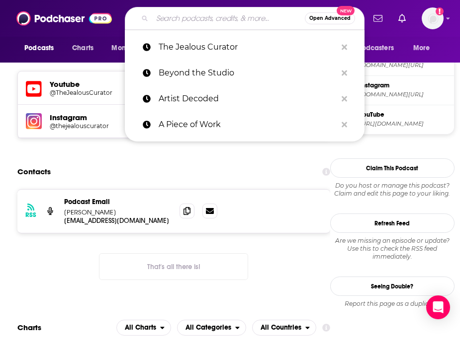
click at [219, 21] on input "Search podcasts, credits, & more..." at bounding box center [228, 18] width 153 height 16
click at [213, 230] on div "RSS Podcast Email [PERSON_NAME] [EMAIL_ADDRESS][DOMAIN_NAME] [EMAIL_ADDRESS][DO…" at bounding box center [173, 242] width 313 height 107
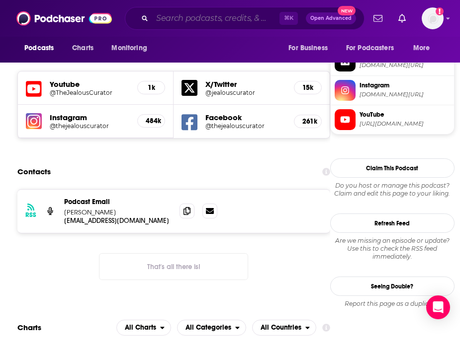
click at [212, 18] on input "Search podcasts, credits, & more..." at bounding box center [215, 18] width 127 height 16
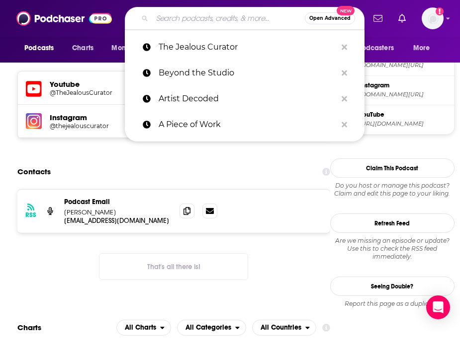
click at [218, 20] on input "Search podcasts, credits, & more..." at bounding box center [228, 18] width 153 height 16
paste input "CAA News"
type input "CAA News"
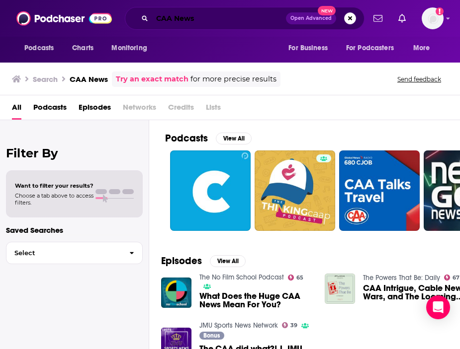
click at [224, 26] on input "CAA News" at bounding box center [219, 18] width 134 height 16
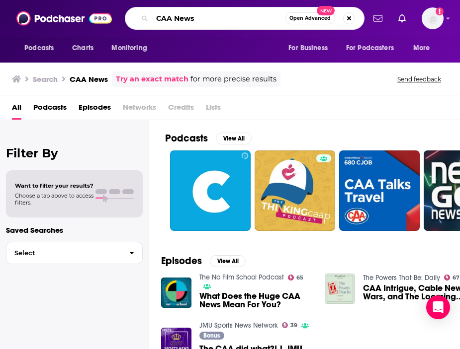
drag, startPoint x: 225, startPoint y: 19, endPoint x: 76, endPoint y: 10, distance: 149.4
click at [77, 11] on div "Podcasts Charts Monitoring CAA News Open Advanced New For Business For Podcaste…" at bounding box center [230, 18] width 460 height 37
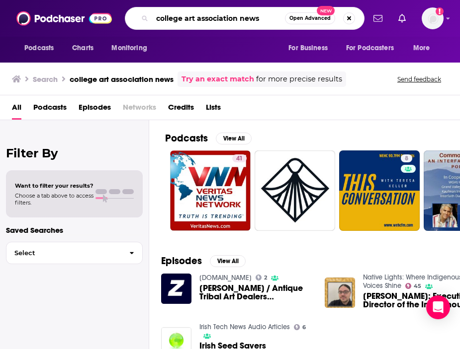
drag, startPoint x: 271, startPoint y: 18, endPoint x: 82, endPoint y: 7, distance: 190.2
click at [79, 8] on div "Podcasts Charts Monitoring college art association news Open Advanced New For B…" at bounding box center [230, 18] width 460 height 37
type input "creative artists agency"
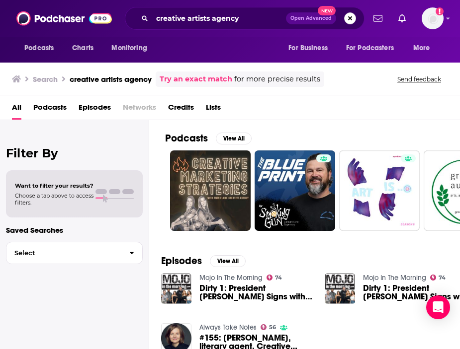
click at [354, 18] on button "Search podcasts, credits, & more..." at bounding box center [350, 18] width 12 height 12
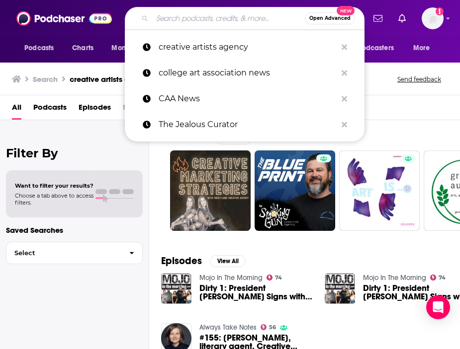
paste input "ArtistNetwork"
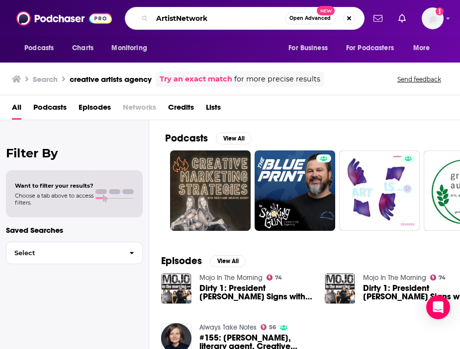
type input "ArtistNetwork"
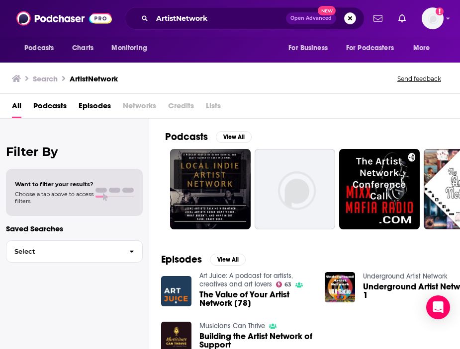
click at [225, 279] on link "Art Juice: A podcast for artists, creatives and art lovers" at bounding box center [245, 280] width 93 height 17
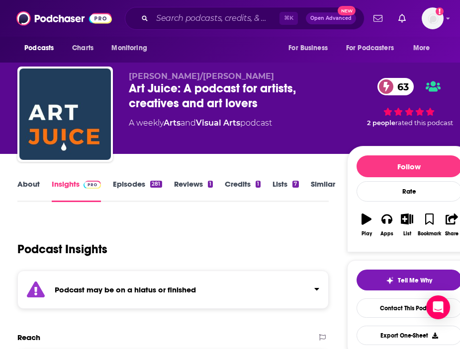
click at [58, 183] on link "Insights" at bounding box center [76, 190] width 49 height 23
click at [46, 181] on div "About" at bounding box center [34, 190] width 34 height 23
click at [33, 181] on link "About" at bounding box center [28, 190] width 22 height 23
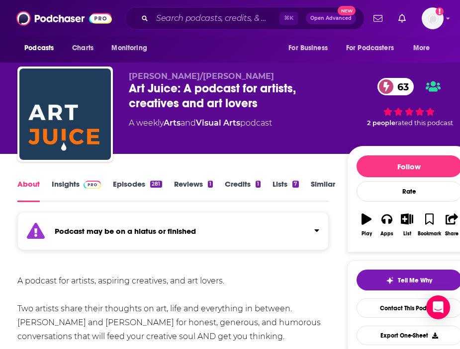
click at [68, 191] on link "Insights" at bounding box center [76, 190] width 49 height 23
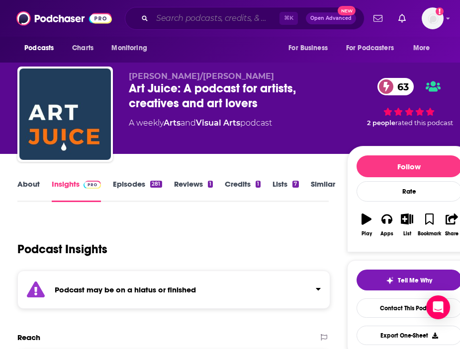
click at [213, 23] on input "Search podcasts, credits, & more..." at bounding box center [215, 18] width 127 height 16
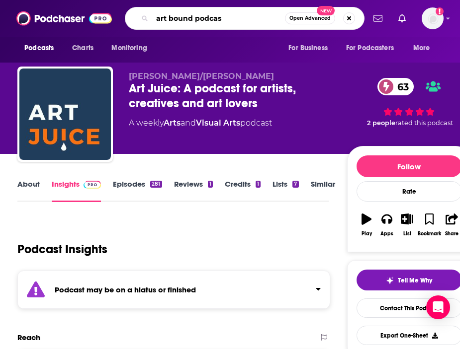
type input "art bound podcast"
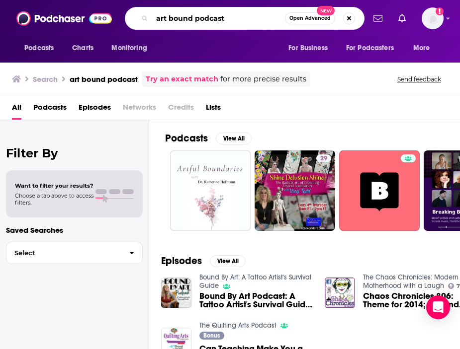
click at [214, 14] on input "art bound podcast" at bounding box center [218, 18] width 133 height 16
click at [213, 14] on input "art bound podcast" at bounding box center [218, 18] width 133 height 16
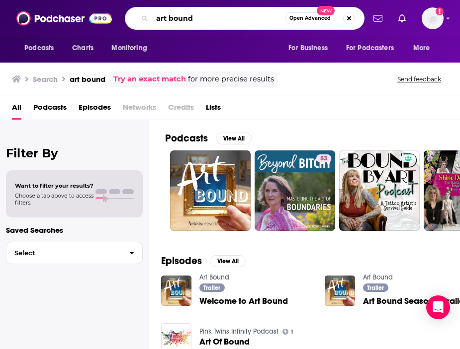
drag, startPoint x: 212, startPoint y: 21, endPoint x: 111, endPoint y: 20, distance: 100.4
click at [111, 21] on div "Podcasts Charts Monitoring art bound Open Advanced New For Business For Podcast…" at bounding box center [230, 18] width 460 height 37
paste input "[PERSON_NAME]"
type input "[PERSON_NAME]"
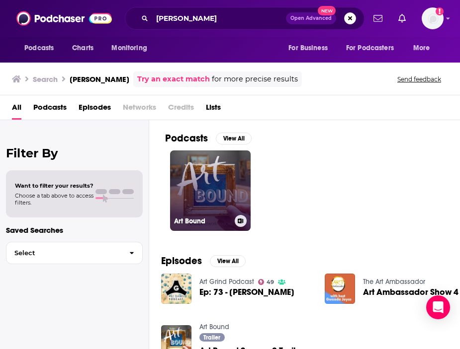
click at [205, 188] on link "Art Bound" at bounding box center [210, 191] width 81 height 81
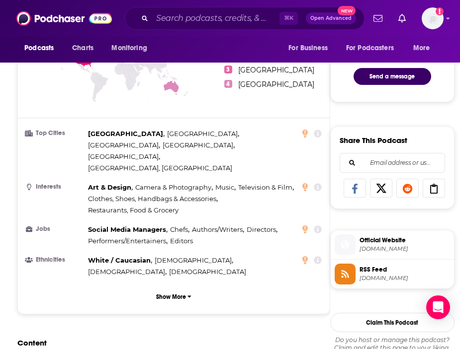
scroll to position [433, 0]
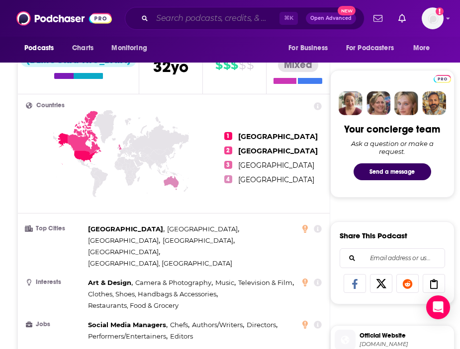
click at [231, 15] on input "Search podcasts, credits, & more..." at bounding box center [215, 18] width 127 height 16
paste input "I Like Your Work"
type input "I Like Your Work"
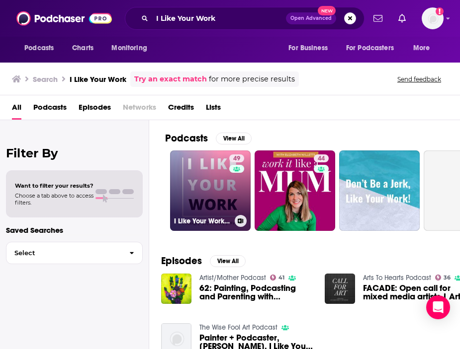
click at [216, 200] on link "49 I Like Your Work: Conversations with Artists" at bounding box center [210, 191] width 81 height 81
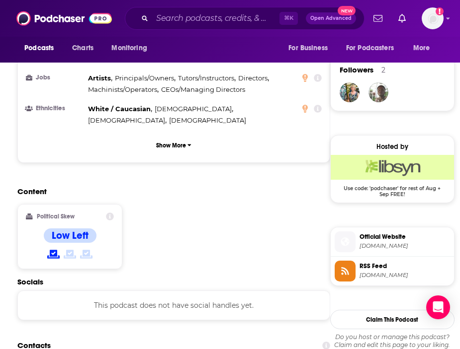
scroll to position [861, 0]
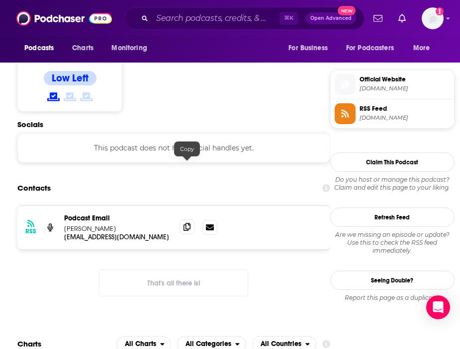
click at [182, 220] on span at bounding box center [186, 227] width 15 height 15
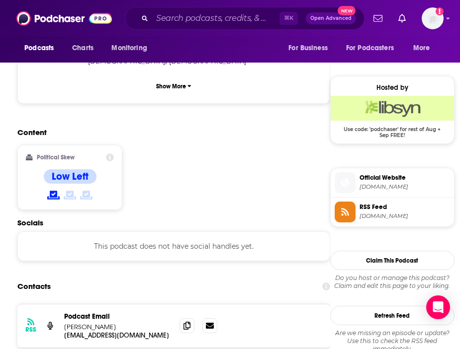
scroll to position [0, 0]
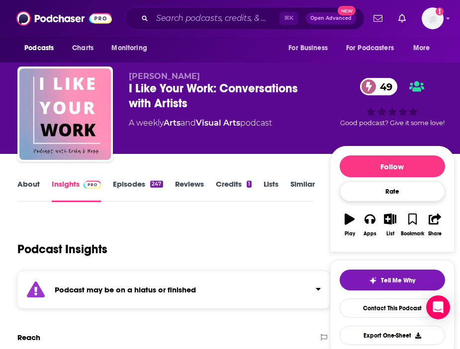
click at [441, 185] on div "Rate" at bounding box center [391, 191] width 105 height 20
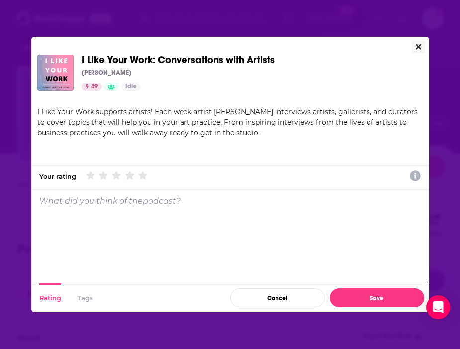
click at [416, 42] on button "Close" at bounding box center [418, 47] width 13 height 12
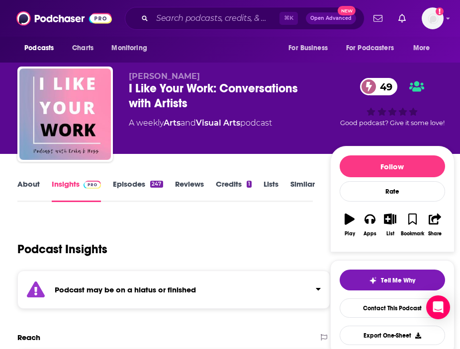
click at [26, 187] on link "About" at bounding box center [28, 190] width 22 height 23
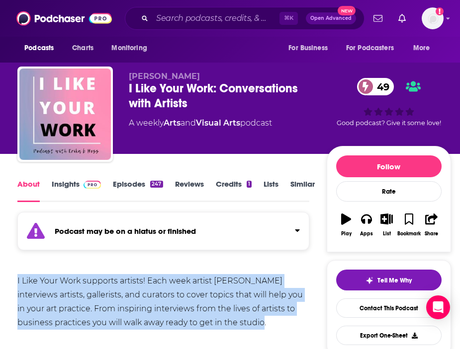
drag, startPoint x: 14, startPoint y: 273, endPoint x: 244, endPoint y: 326, distance: 235.7
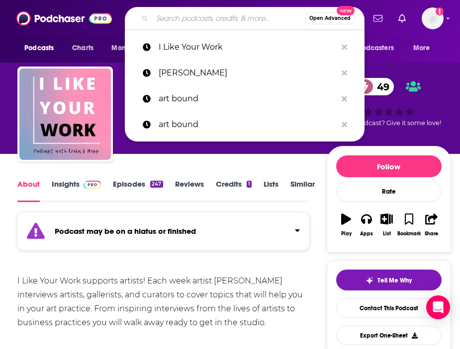
click at [185, 19] on input "Search podcasts, credits, & more..." at bounding box center [228, 18] width 153 height 16
paste input "with [PERSON_NAME] Me Reading Stuff Filmspotting"
type input "with [PERSON_NAME] Me Reading Stuff Filmspotting"
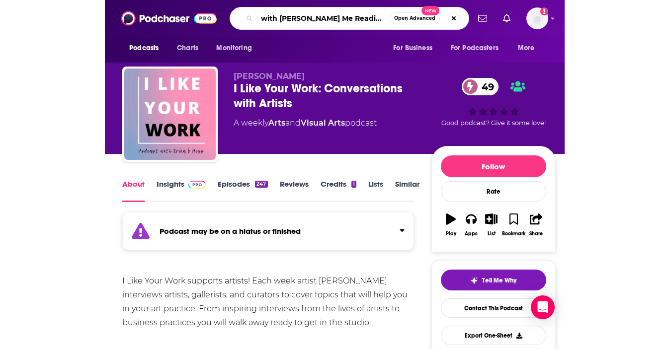
scroll to position [0, 55]
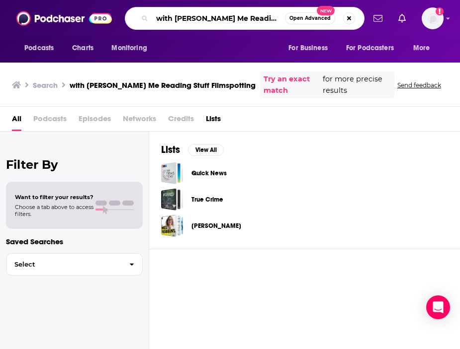
drag, startPoint x: 235, startPoint y: 19, endPoint x: 72, endPoint y: 17, distance: 163.0
click at [72, 17] on div "Podcasts Charts Monitoring with [PERSON_NAME] Me Reading Stuff Filmspotting Ope…" at bounding box center [230, 18] width 460 height 37
type input "Reading Stuff Filmspotting"
